Goal: Information Seeking & Learning: Learn about a topic

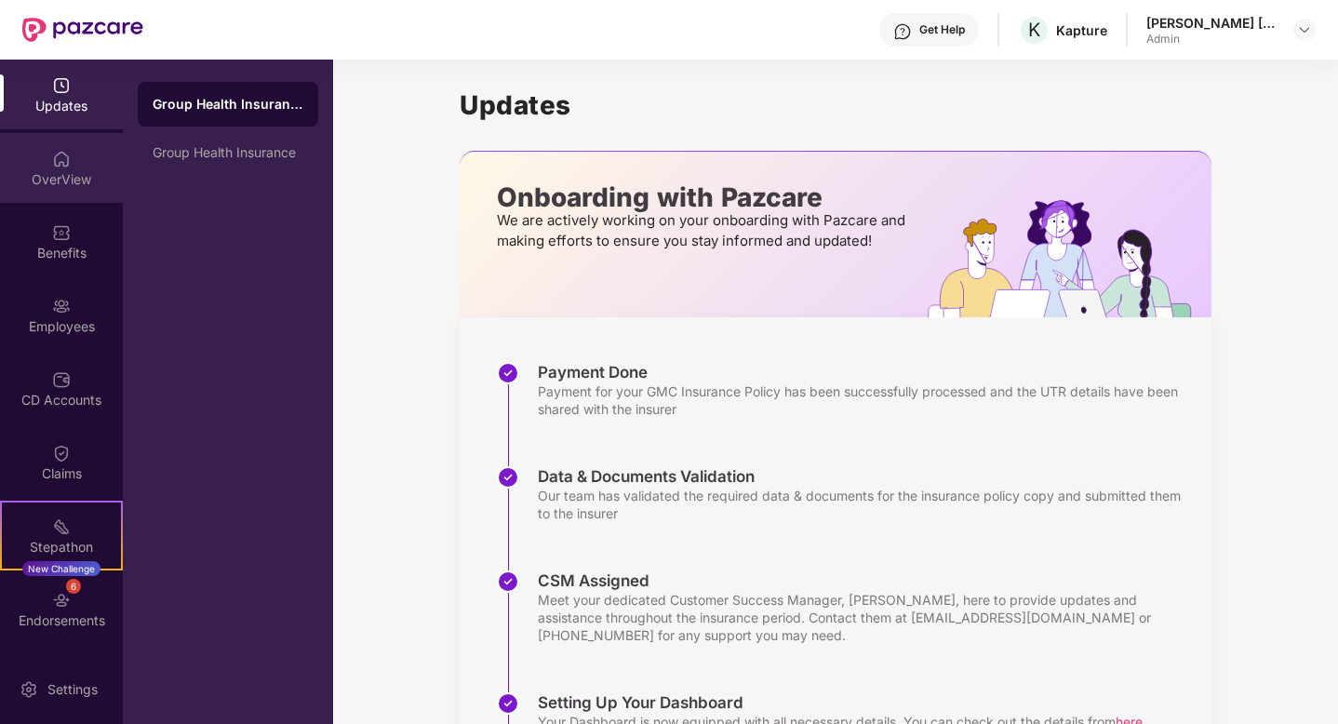
click at [85, 167] on div "OverView" at bounding box center [61, 168] width 123 height 70
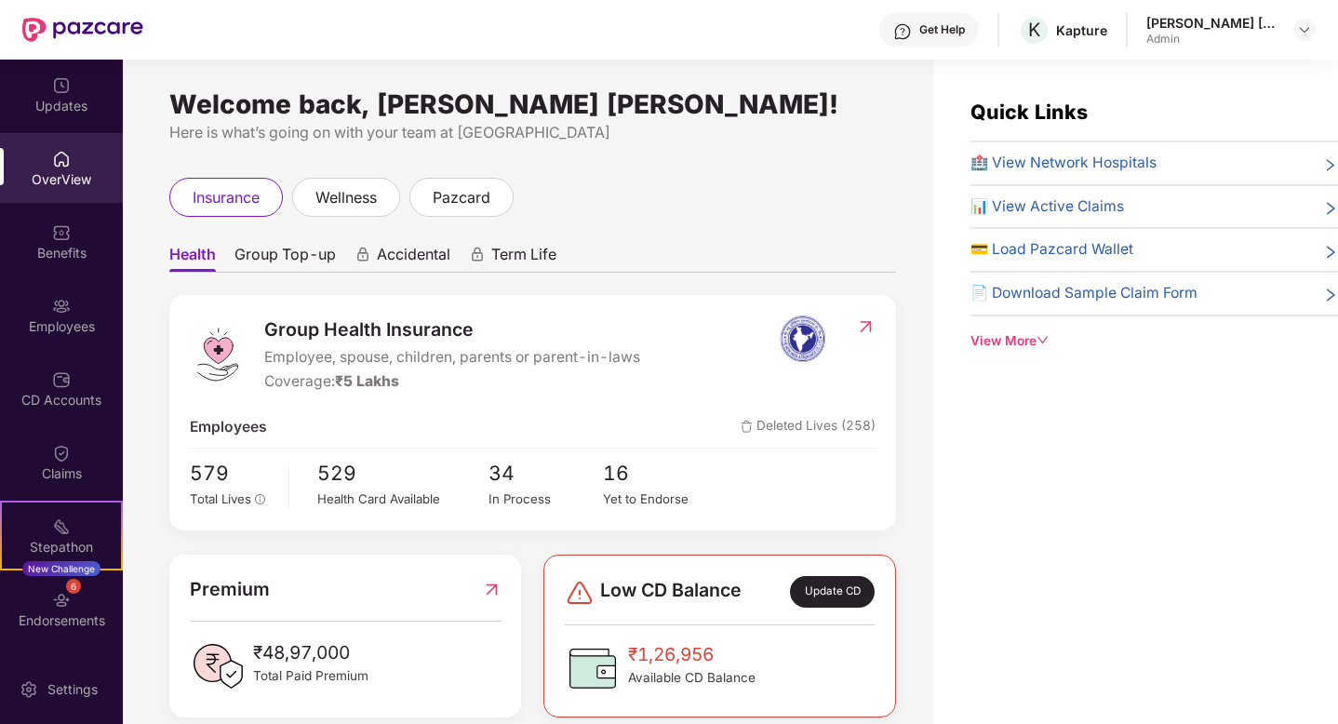
click at [1016, 341] on div "View More" at bounding box center [1154, 341] width 368 height 20
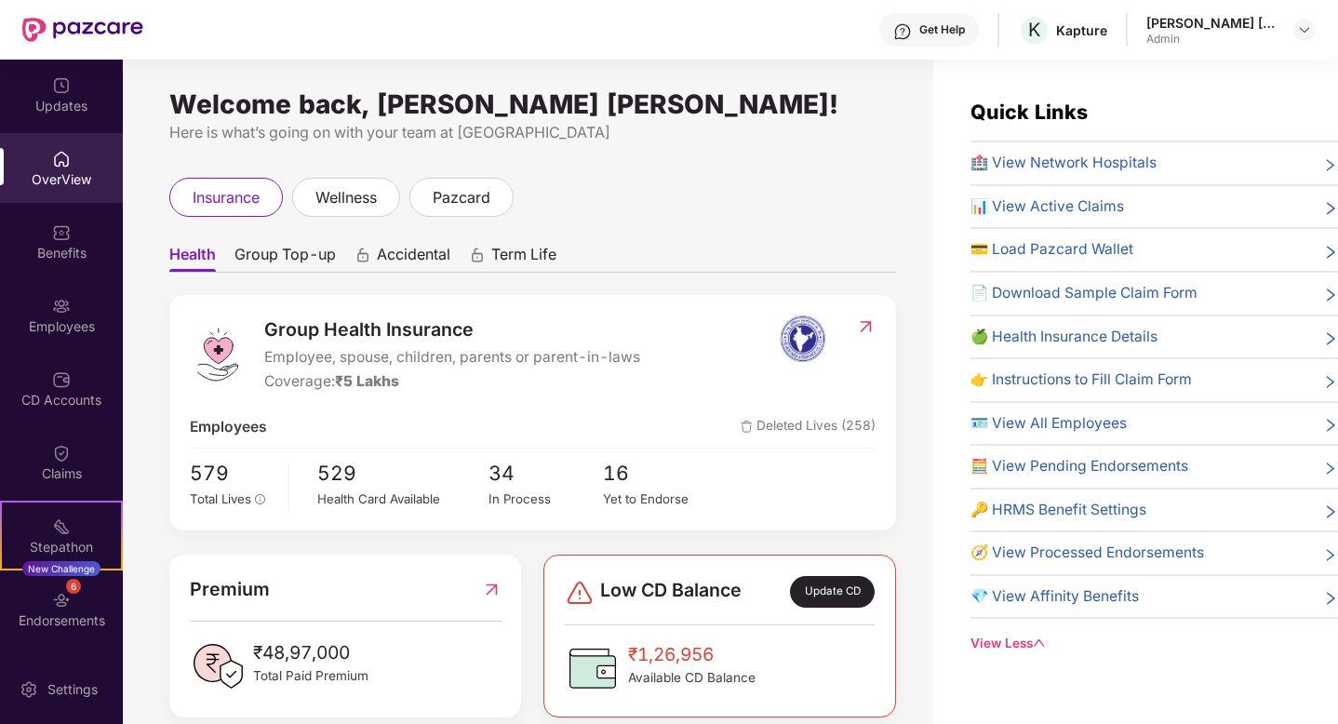
click at [1061, 326] on span "🍏 Health Insurance Details" at bounding box center [1063, 337] width 187 height 23
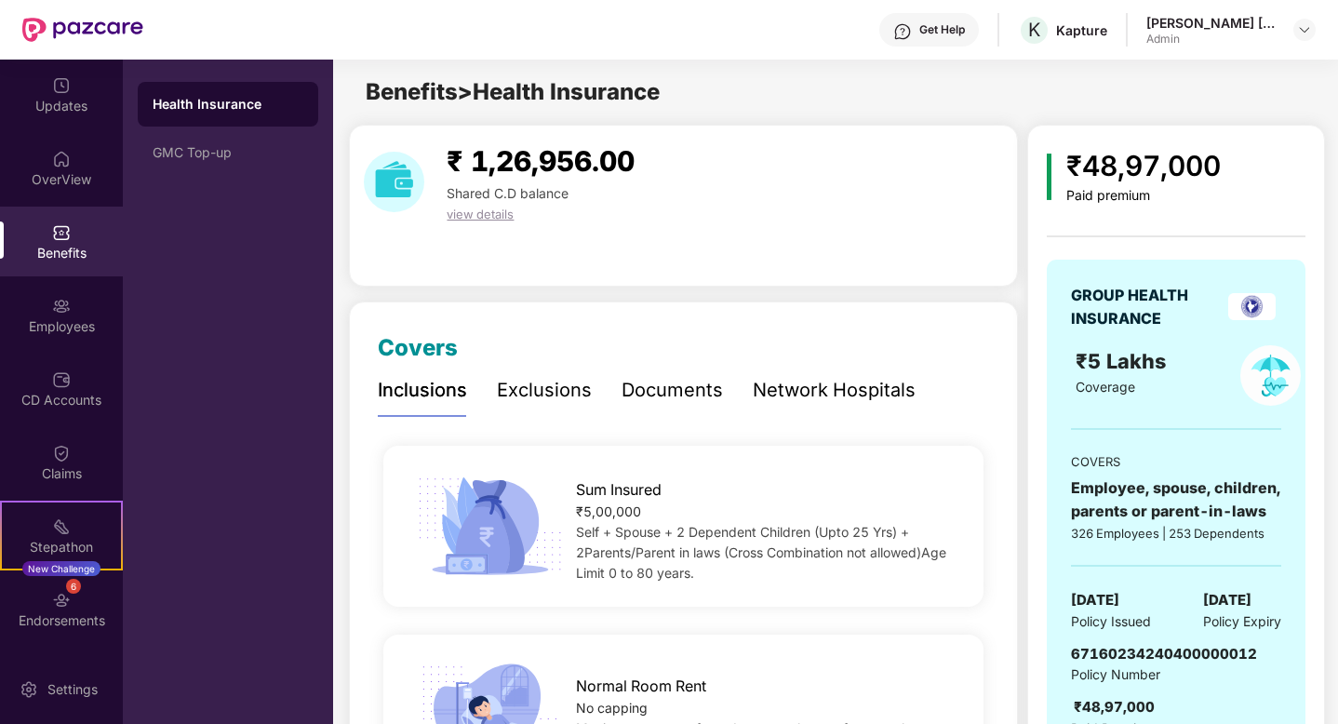
click at [639, 393] on div "Documents" at bounding box center [672, 390] width 101 height 29
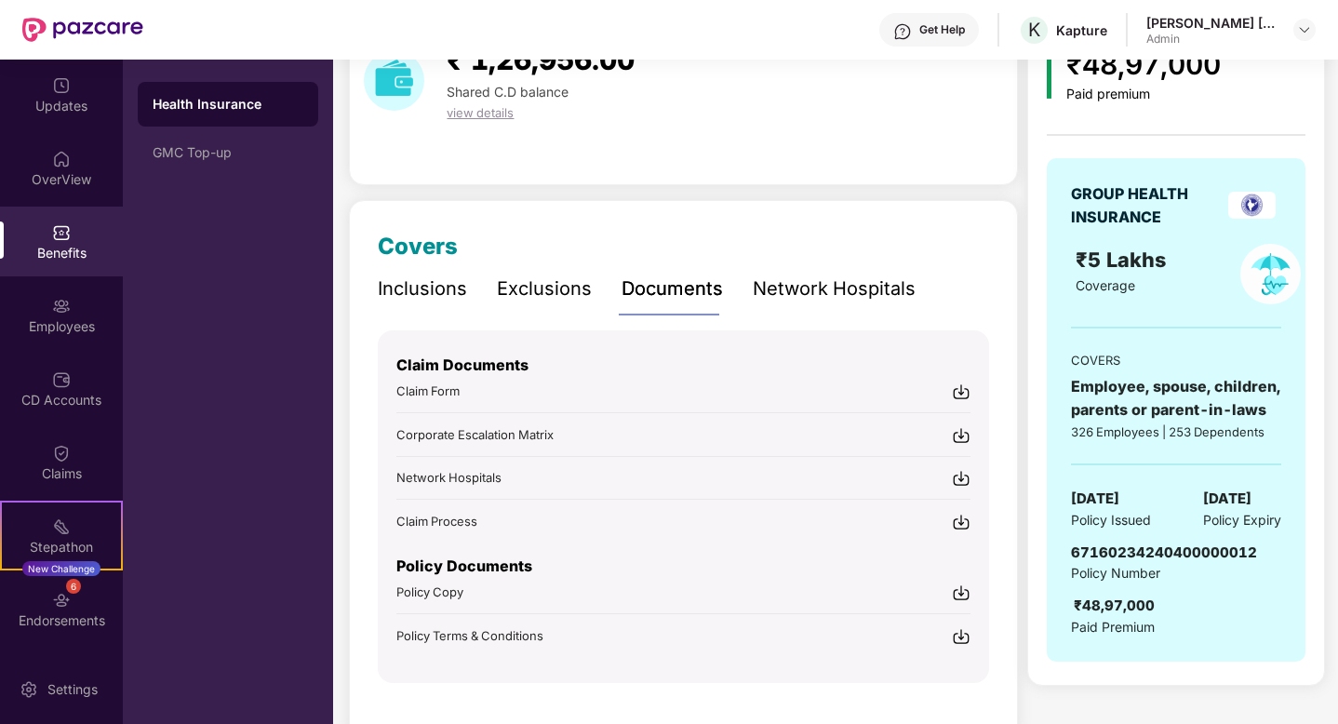
scroll to position [144, 0]
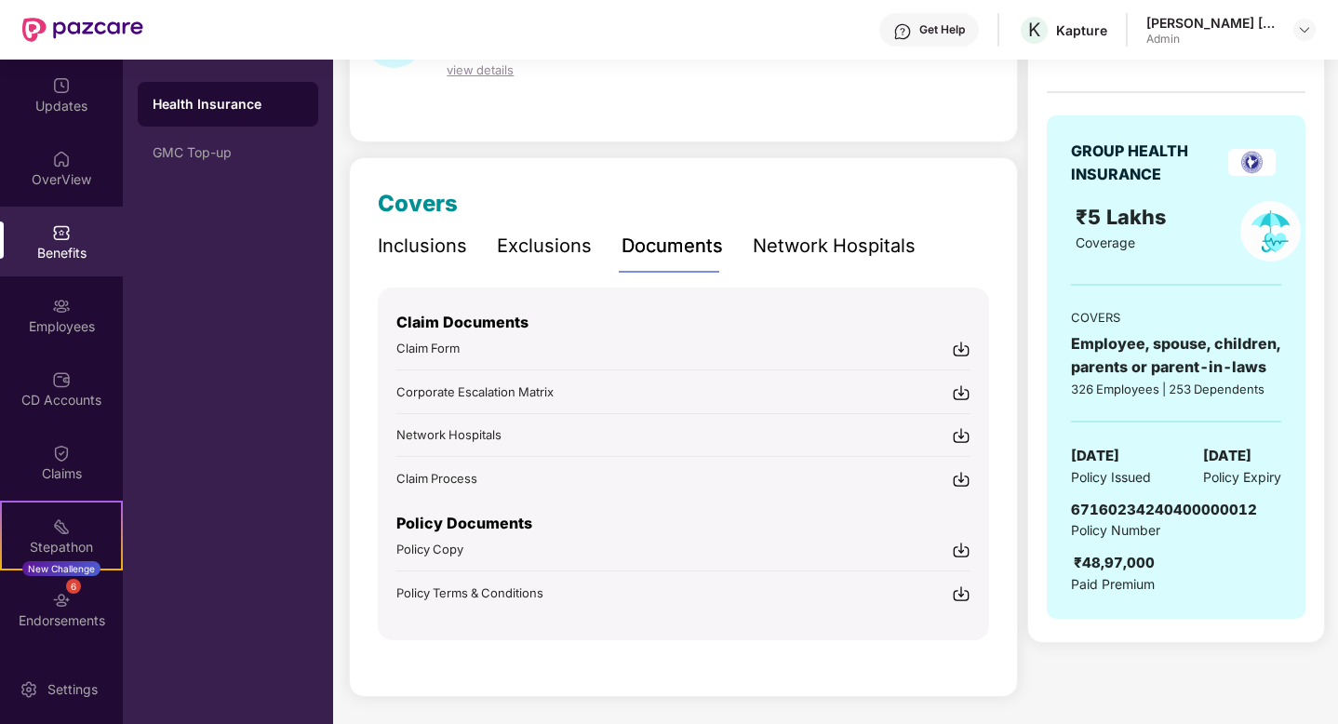
click at [963, 552] on img at bounding box center [961, 550] width 19 height 19
click at [964, 593] on img at bounding box center [961, 593] width 19 height 19
